Goal: Task Accomplishment & Management: Complete application form

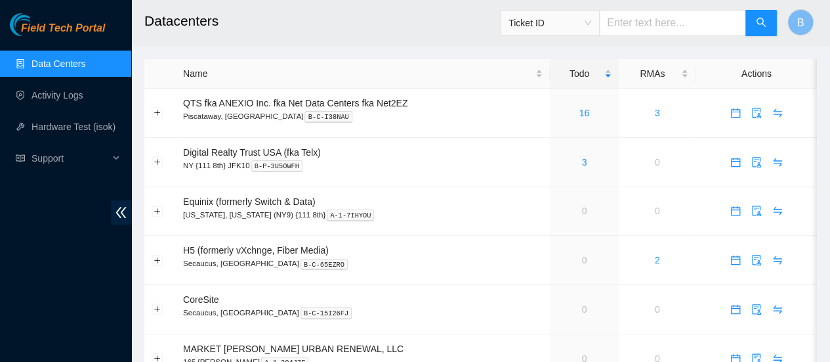
click at [55, 58] on link "Data Centers" at bounding box center [59, 63] width 54 height 11
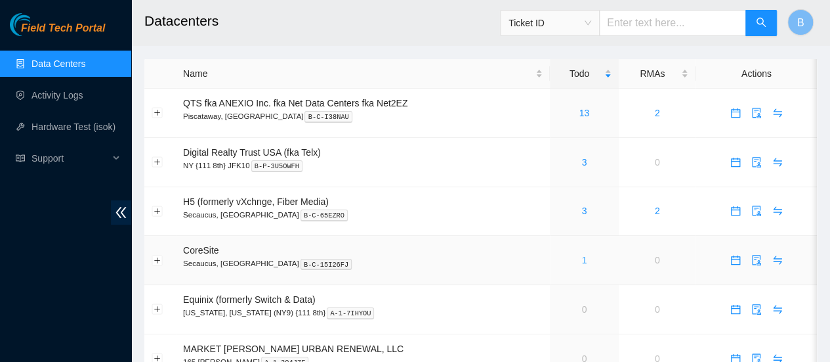
click at [585, 258] on link "1" at bounding box center [584, 260] width 5 height 11
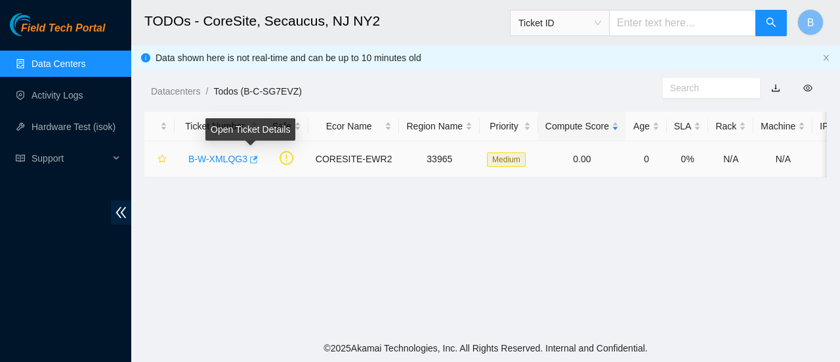
click at [253, 161] on icon "button" at bounding box center [252, 159] width 9 height 9
click at [53, 60] on link "Data Centers" at bounding box center [59, 63] width 54 height 11
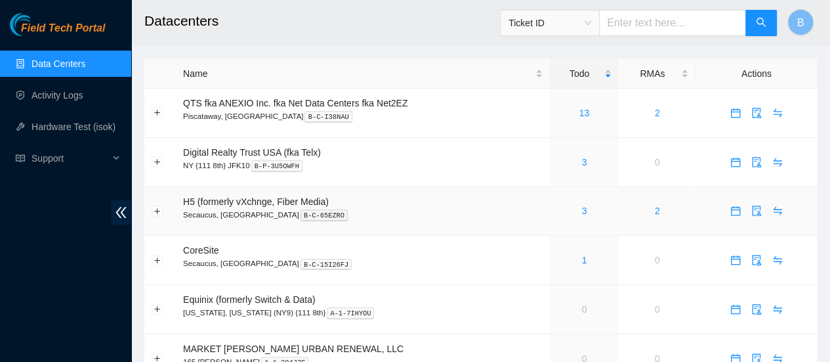
click at [587, 209] on div "3" at bounding box center [584, 210] width 54 height 14
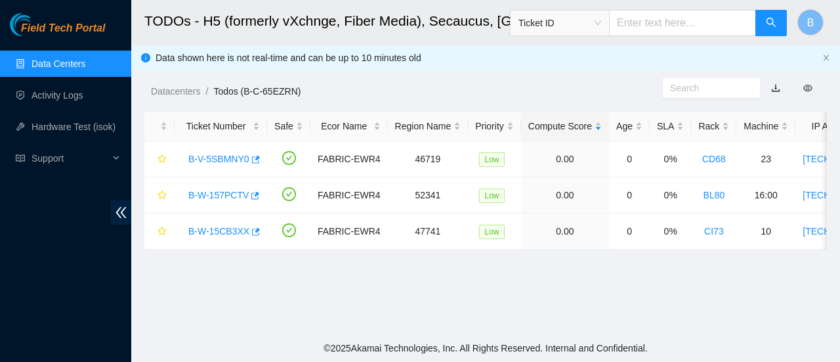
click at [63, 60] on link "Data Centers" at bounding box center [59, 63] width 54 height 11
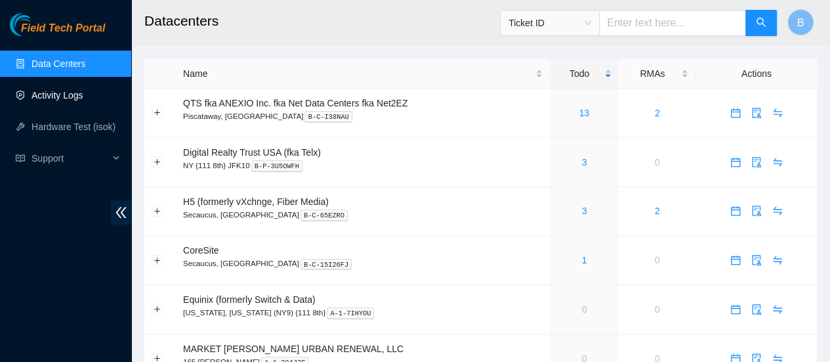
click at [53, 93] on link "Activity Logs" at bounding box center [58, 95] width 52 height 11
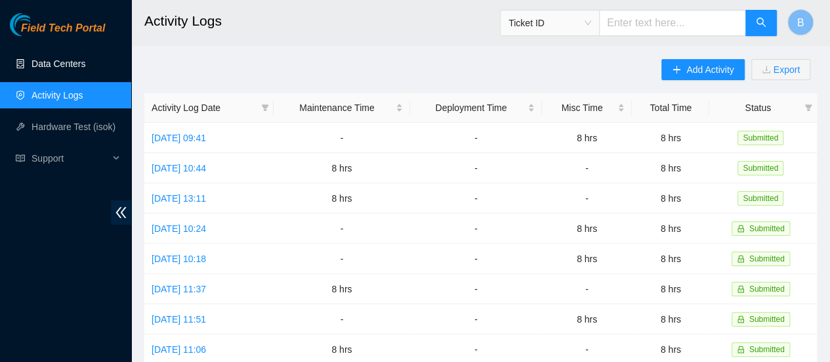
click at [62, 66] on link "Data Centers" at bounding box center [59, 63] width 54 height 11
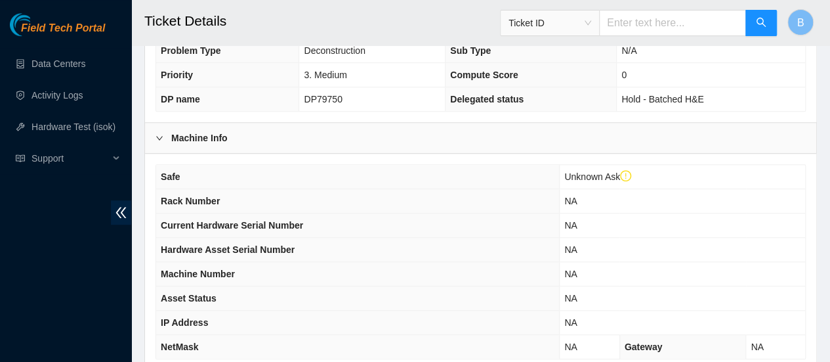
scroll to position [532, 0]
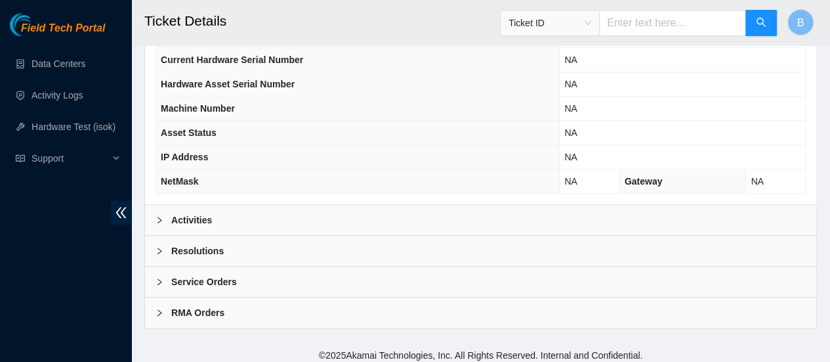
click at [168, 224] on div "Activities" at bounding box center [481, 220] width 672 height 30
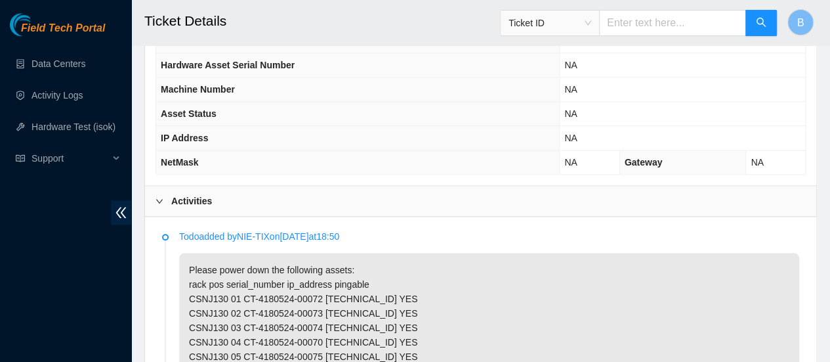
scroll to position [511, 0]
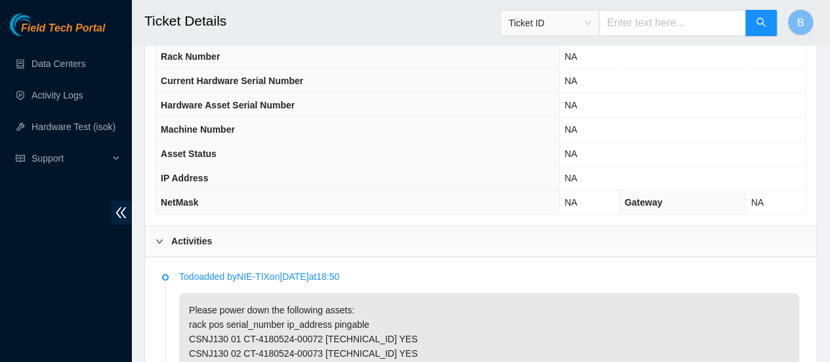
click at [160, 234] on div at bounding box center [164, 241] width 16 height 14
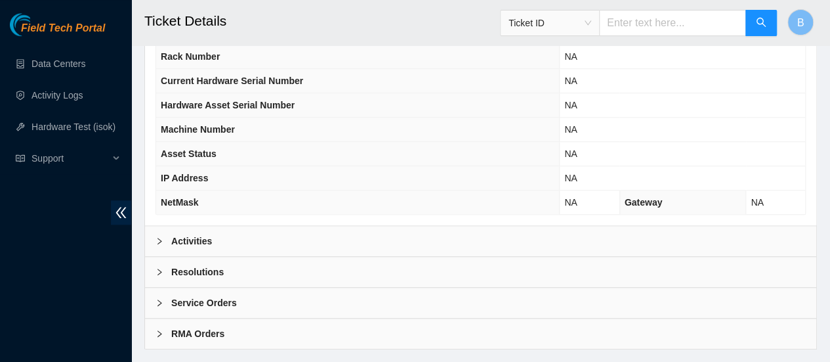
scroll to position [532, 0]
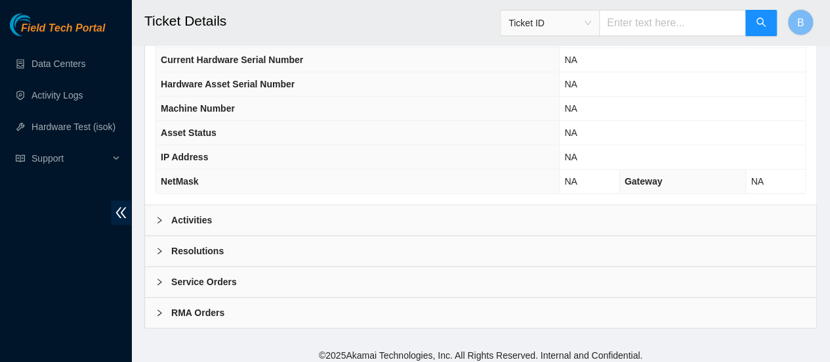
click at [154, 240] on div "Resolutions" at bounding box center [481, 251] width 672 height 30
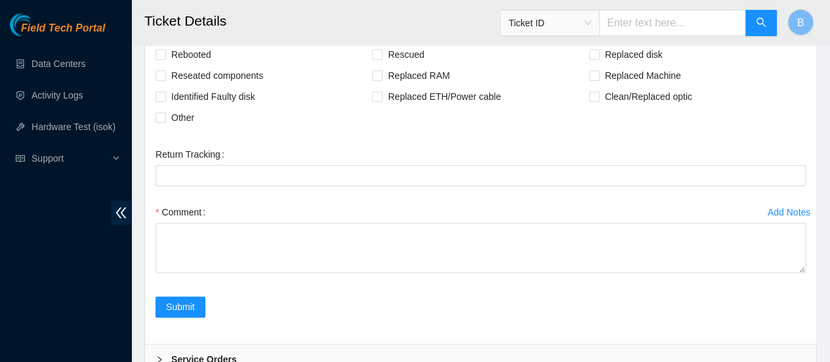
scroll to position [779, 0]
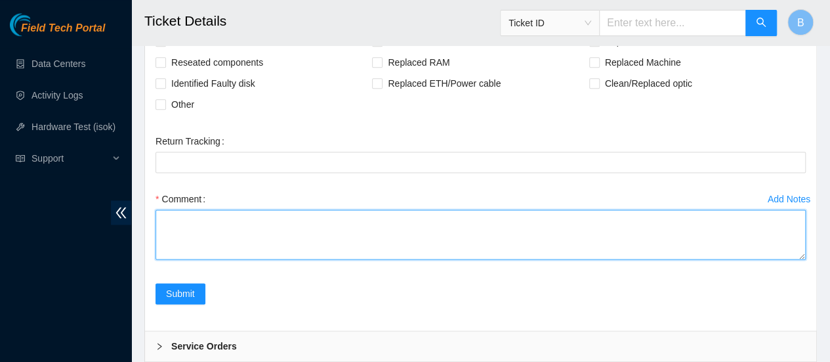
click at [214, 213] on textarea "Comment" at bounding box center [481, 234] width 651 height 50
type textarea "All Machines Confirmed and powered down"
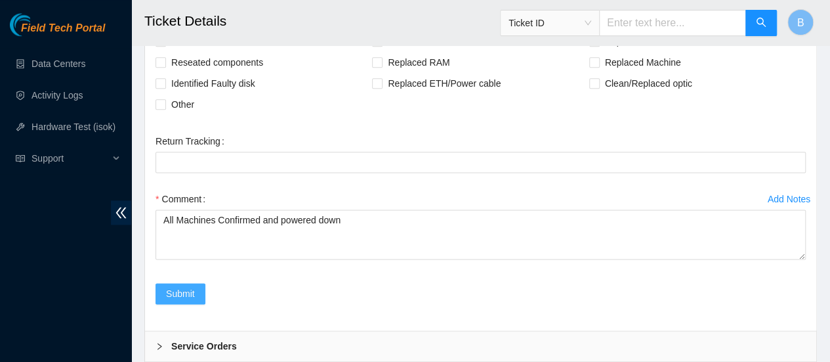
click at [176, 286] on span "Submit" at bounding box center [180, 293] width 29 height 14
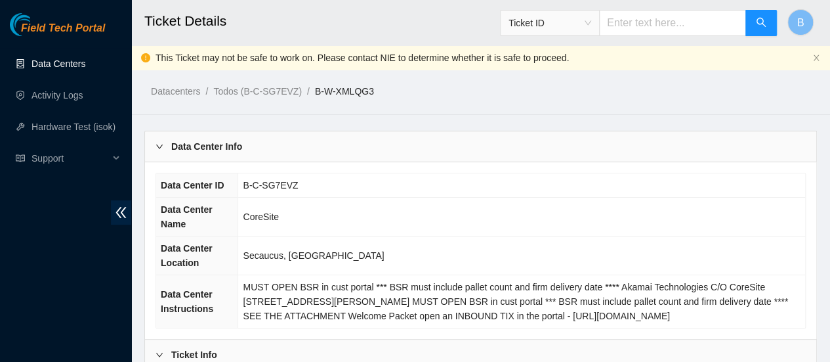
click at [85, 58] on link "Data Centers" at bounding box center [59, 63] width 54 height 11
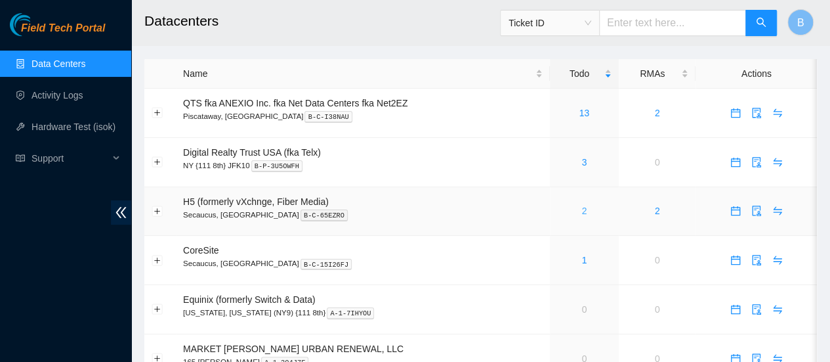
click at [582, 213] on link "2" at bounding box center [584, 210] width 5 height 11
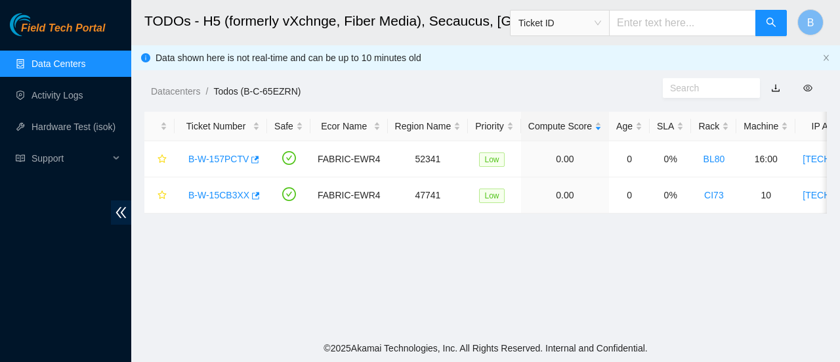
click at [50, 60] on link "Data Centers" at bounding box center [59, 63] width 54 height 11
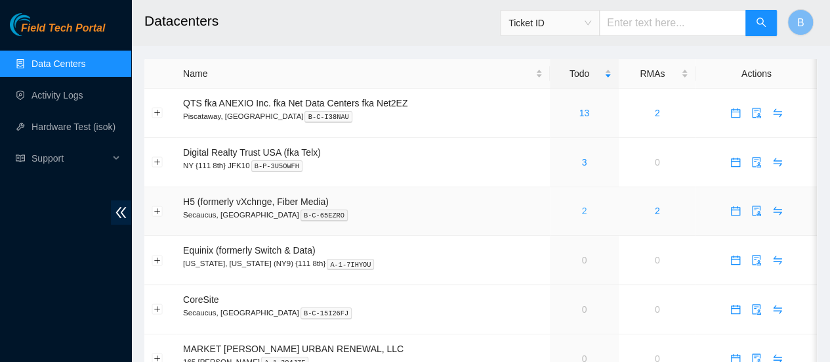
click at [585, 213] on link "2" at bounding box center [584, 210] width 5 height 11
click at [50, 93] on link "Activity Logs" at bounding box center [58, 95] width 52 height 11
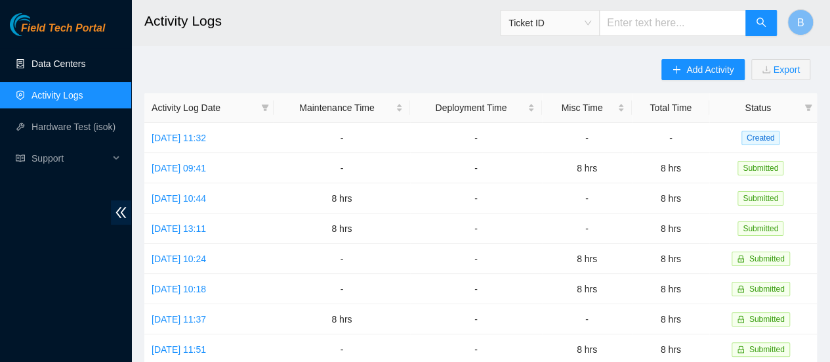
click at [38, 62] on link "Data Centers" at bounding box center [59, 63] width 54 height 11
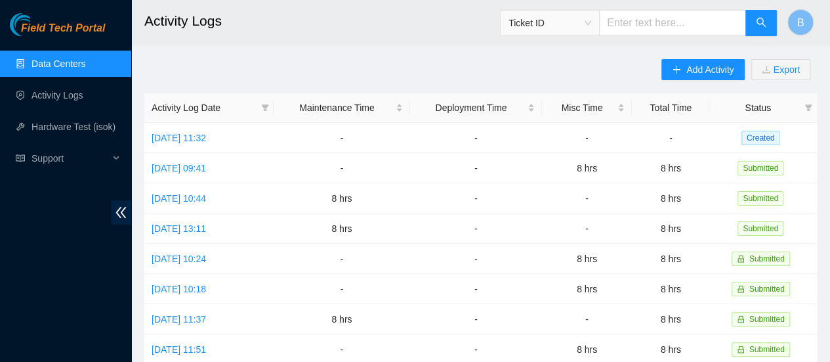
click at [41, 62] on link "Data Centers" at bounding box center [59, 63] width 54 height 11
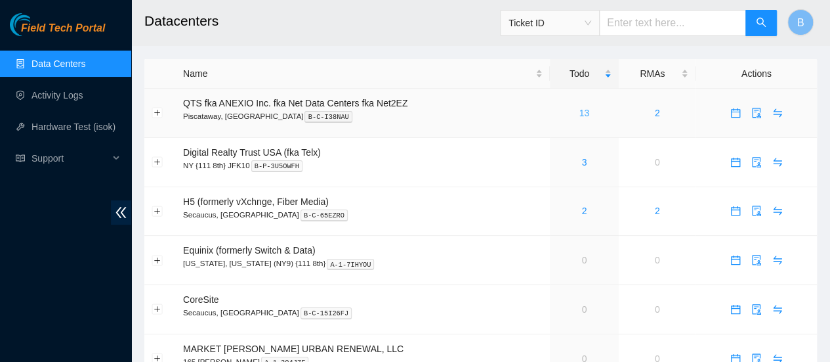
click at [582, 114] on link "13" at bounding box center [585, 113] width 11 height 11
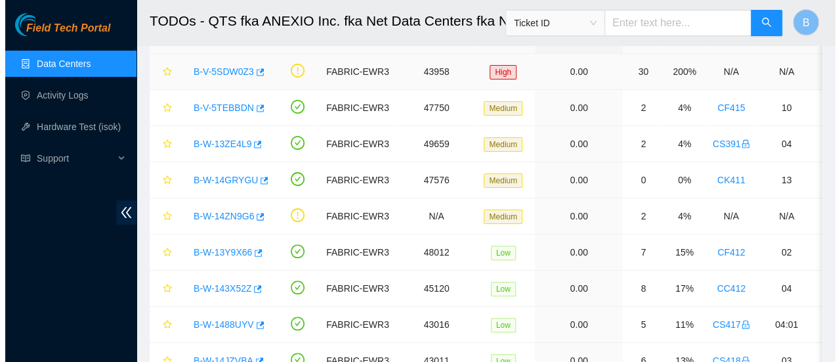
scroll to position [88, 0]
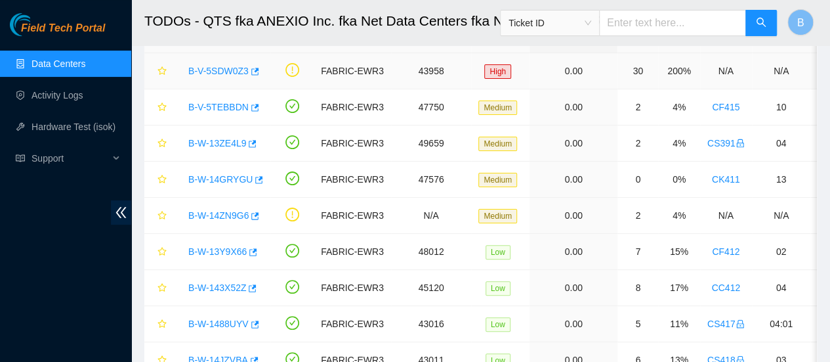
click at [246, 72] on link "B-V-5SDW0Z3" at bounding box center [218, 71] width 60 height 11
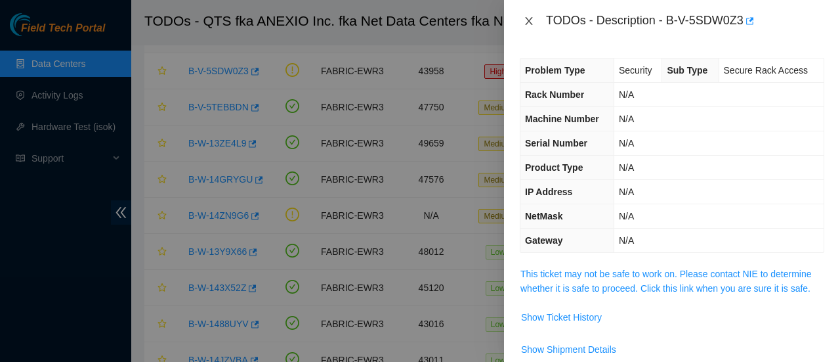
click at [530, 15] on button "Close" at bounding box center [529, 21] width 18 height 12
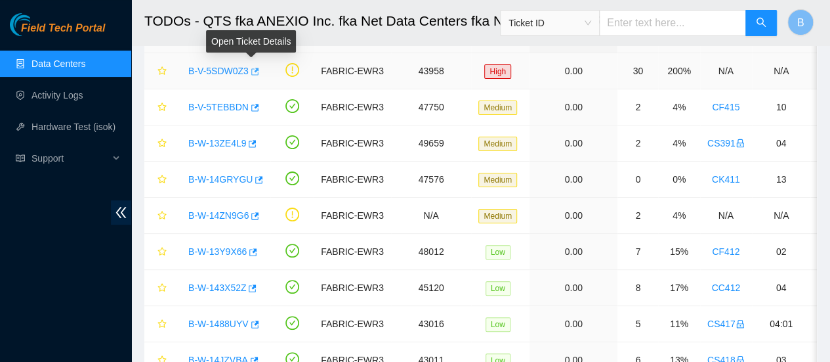
click at [253, 72] on icon "button" at bounding box center [253, 71] width 9 height 9
click at [60, 62] on link "Data Centers" at bounding box center [59, 63] width 54 height 11
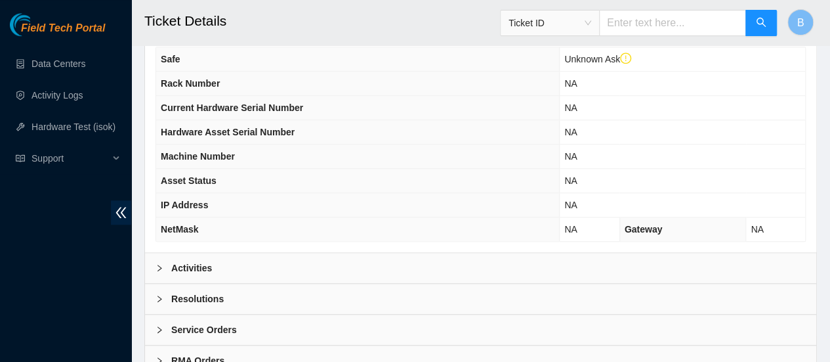
scroll to position [547, 0]
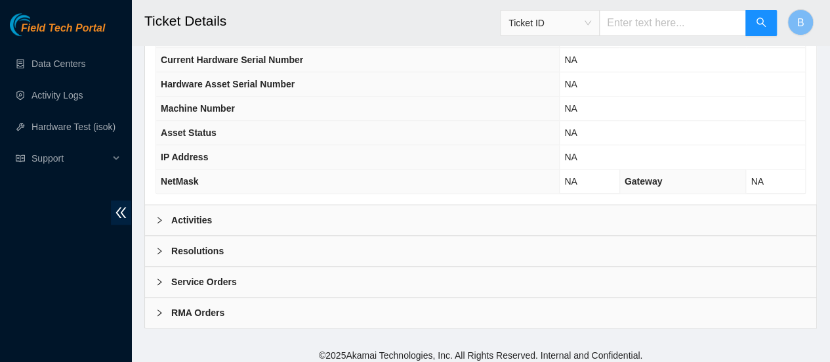
click at [179, 213] on b "Activities" at bounding box center [191, 220] width 41 height 14
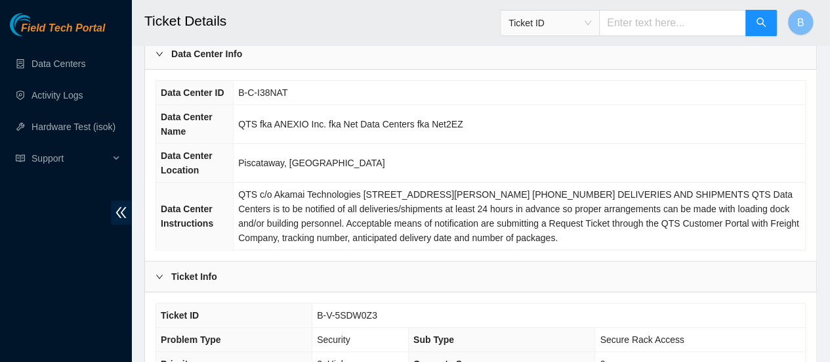
scroll to position [0, 0]
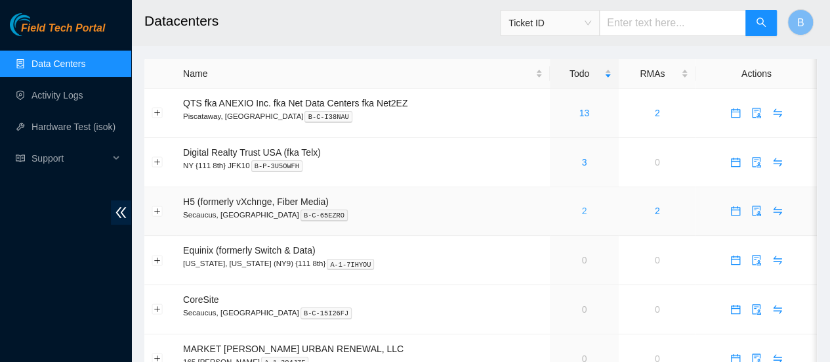
click at [586, 214] on link "2" at bounding box center [584, 210] width 5 height 11
click at [585, 215] on link "2" at bounding box center [584, 210] width 5 height 11
click at [582, 211] on link "2" at bounding box center [584, 210] width 5 height 11
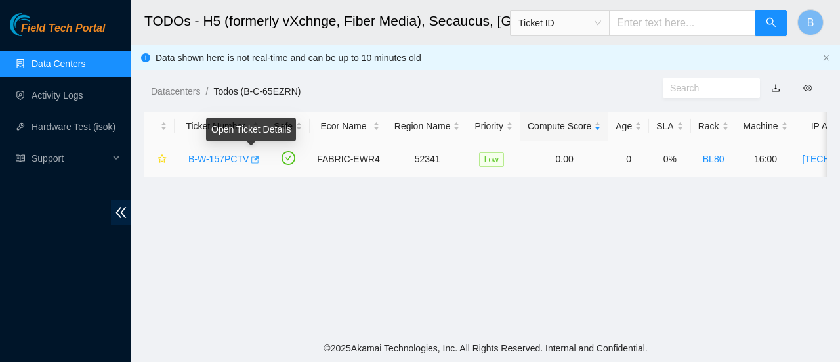
click at [249, 160] on icon "button" at bounding box center [253, 159] width 9 height 9
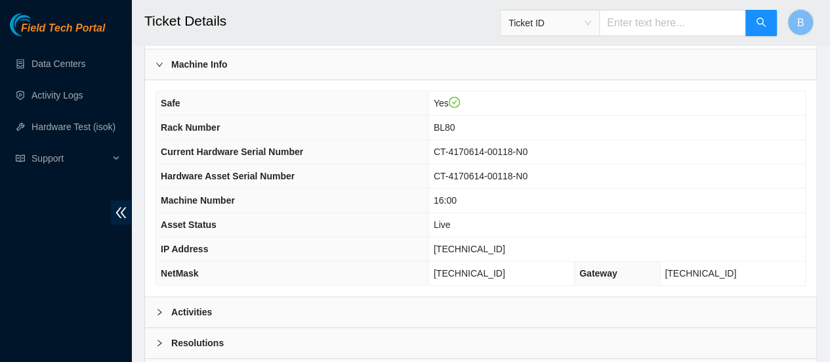
scroll to position [431, 0]
click at [167, 318] on div at bounding box center [164, 311] width 16 height 14
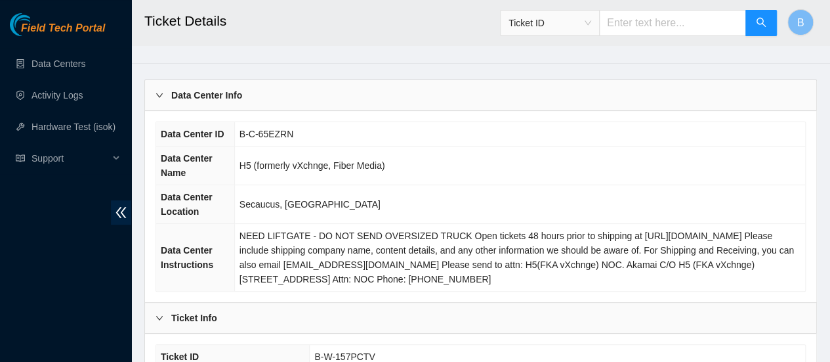
scroll to position [0, 0]
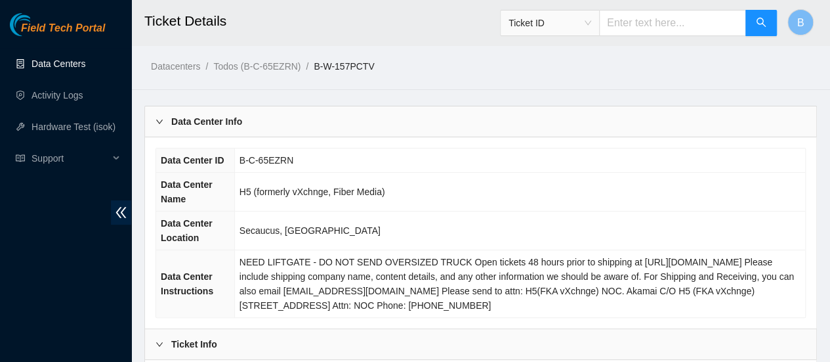
click at [46, 65] on link "Data Centers" at bounding box center [59, 63] width 54 height 11
